Goal: Task Accomplishment & Management: Use online tool/utility

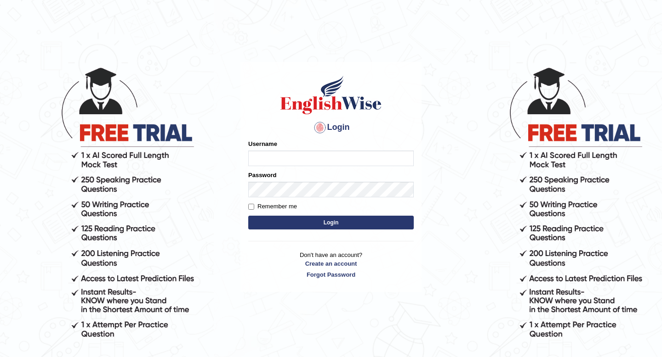
type input "pem2025"
click at [290, 220] on button "Login" at bounding box center [330, 223] width 165 height 14
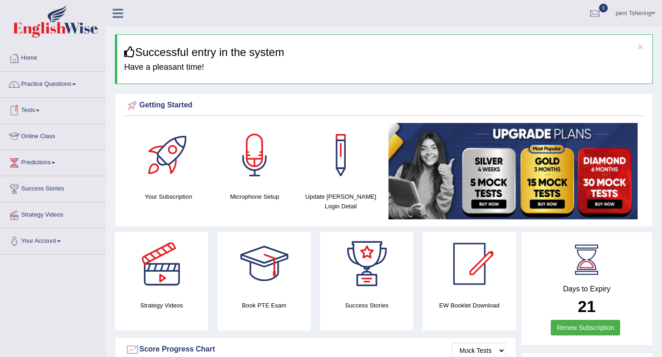
click at [57, 140] on link "Online Class" at bounding box center [52, 135] width 105 height 23
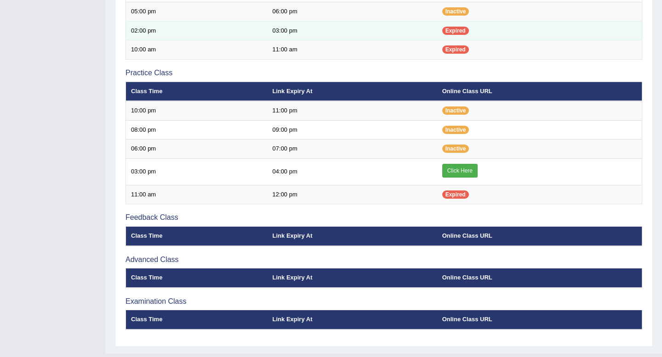
scroll to position [280, 0]
